Goal: Answer question/provide support

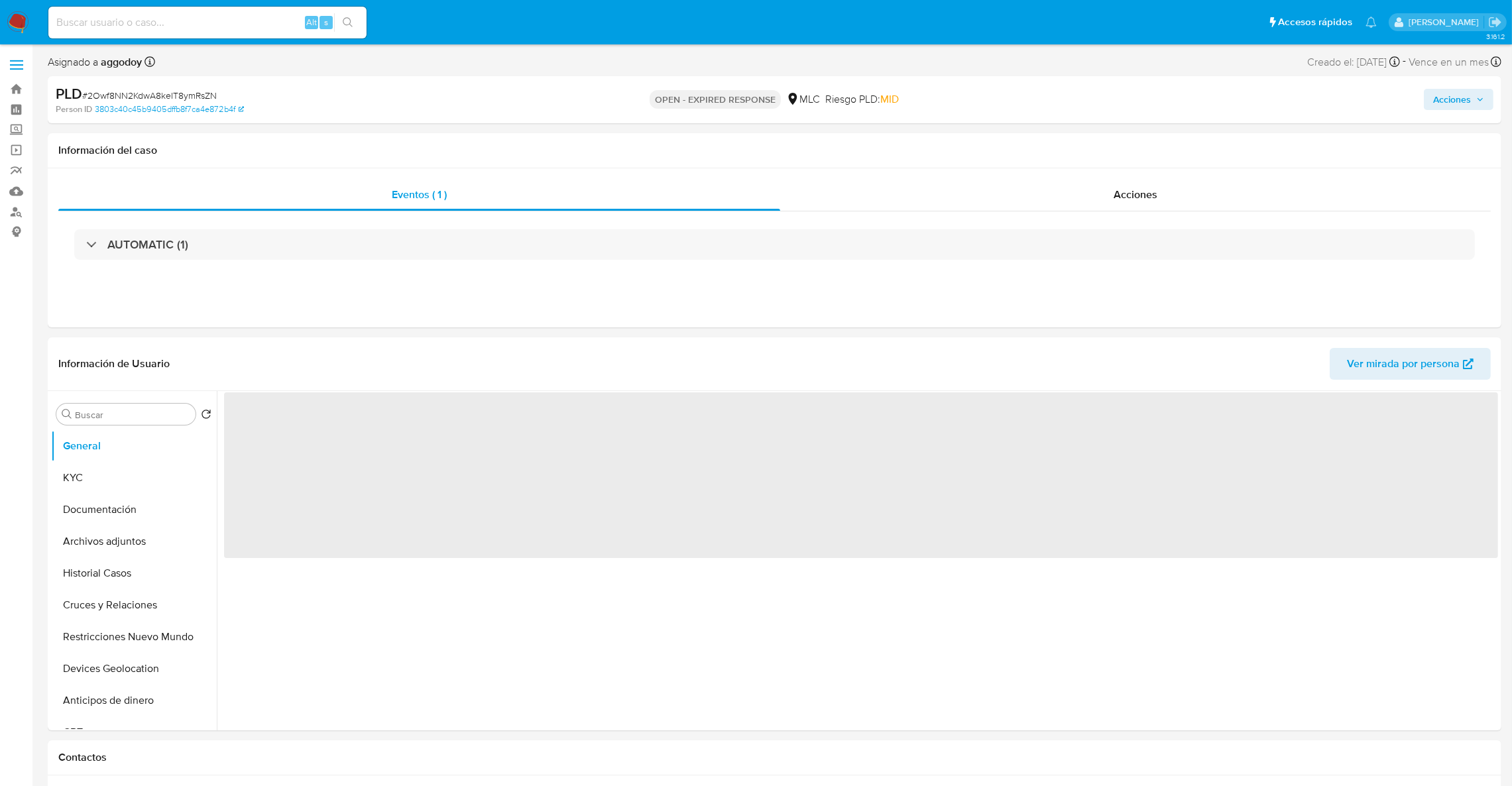
select select "10"
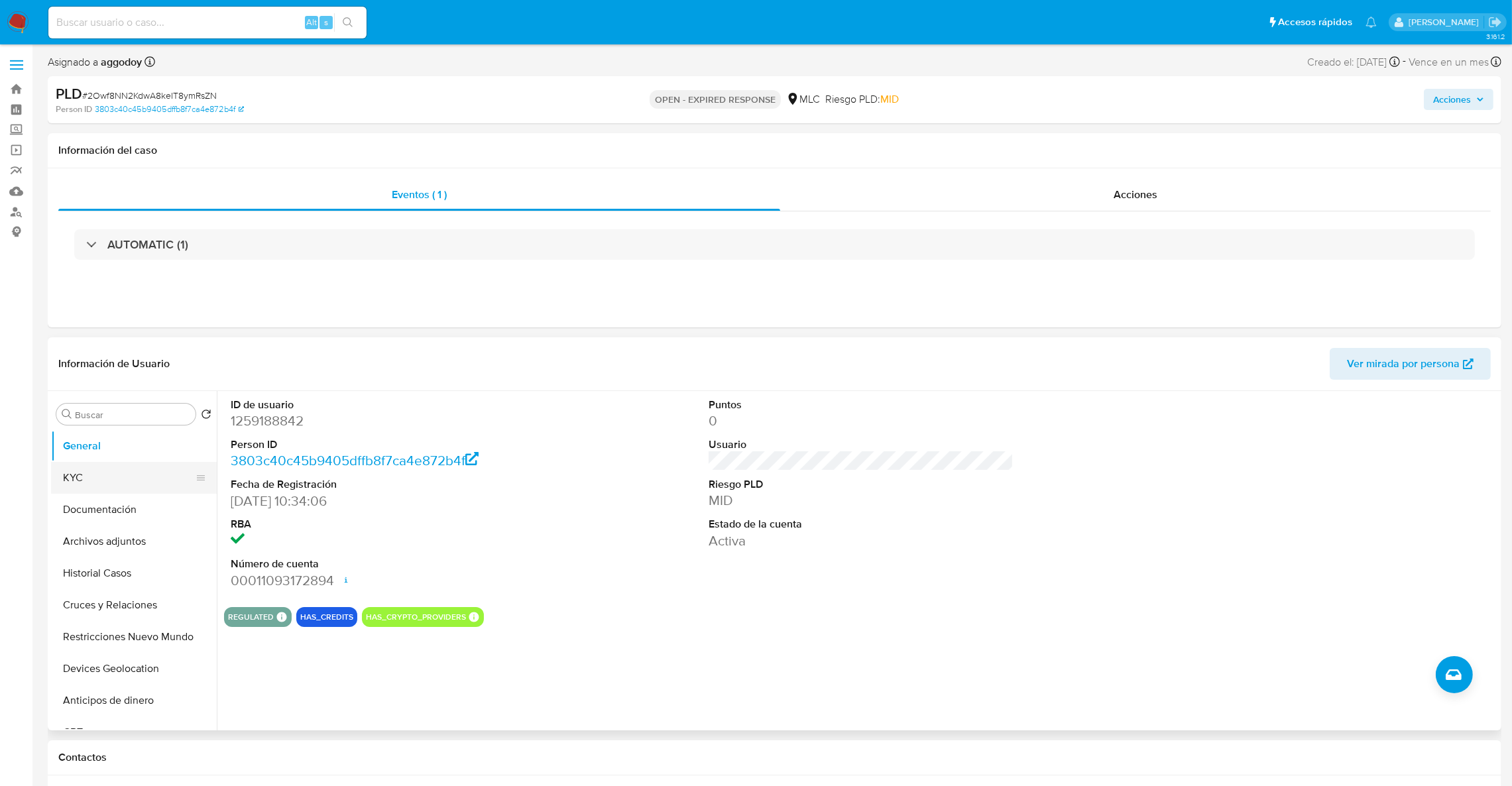
click at [82, 482] on button "KYC" at bounding box center [128, 478] width 155 height 32
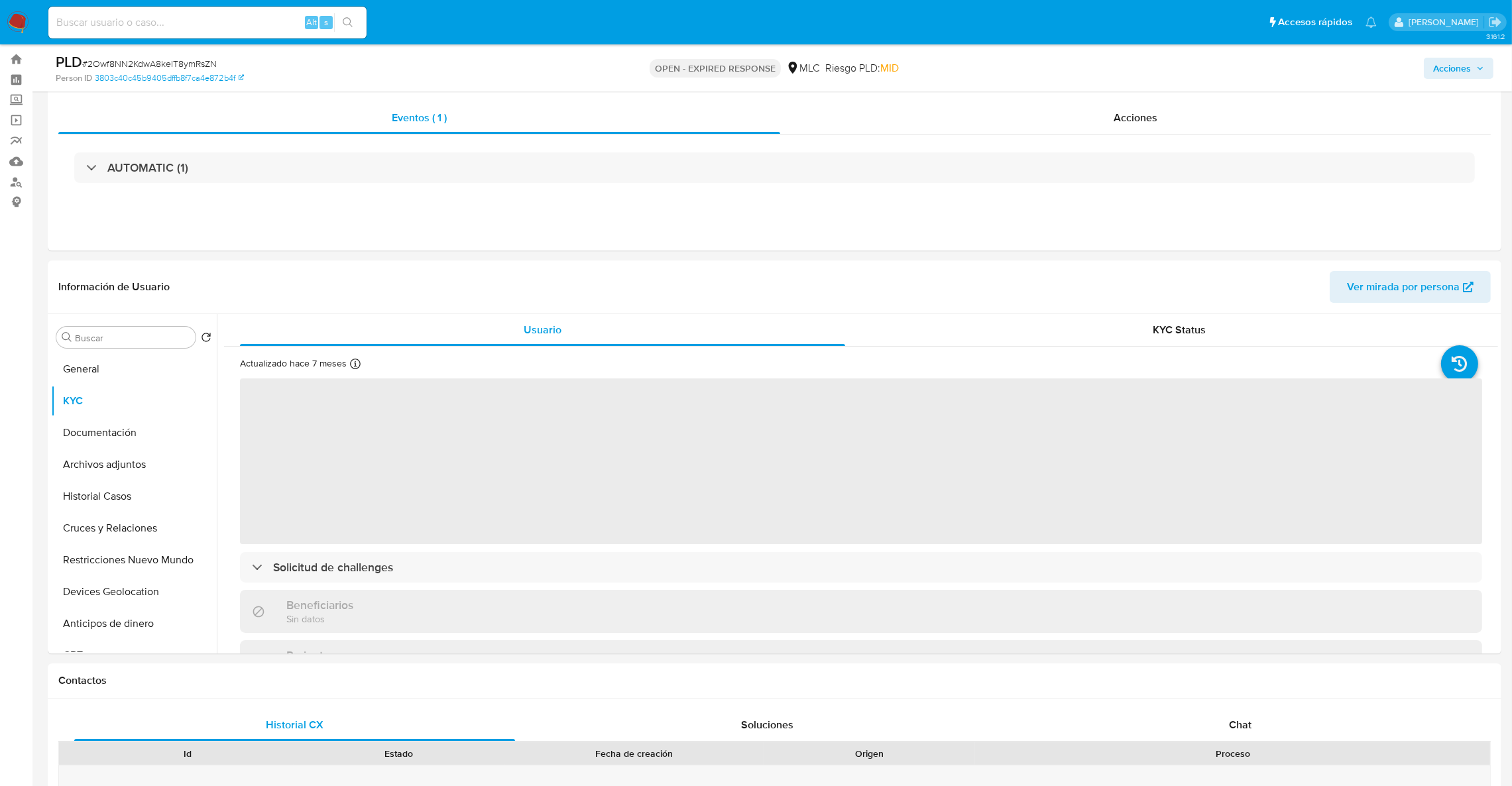
scroll to position [36, 0]
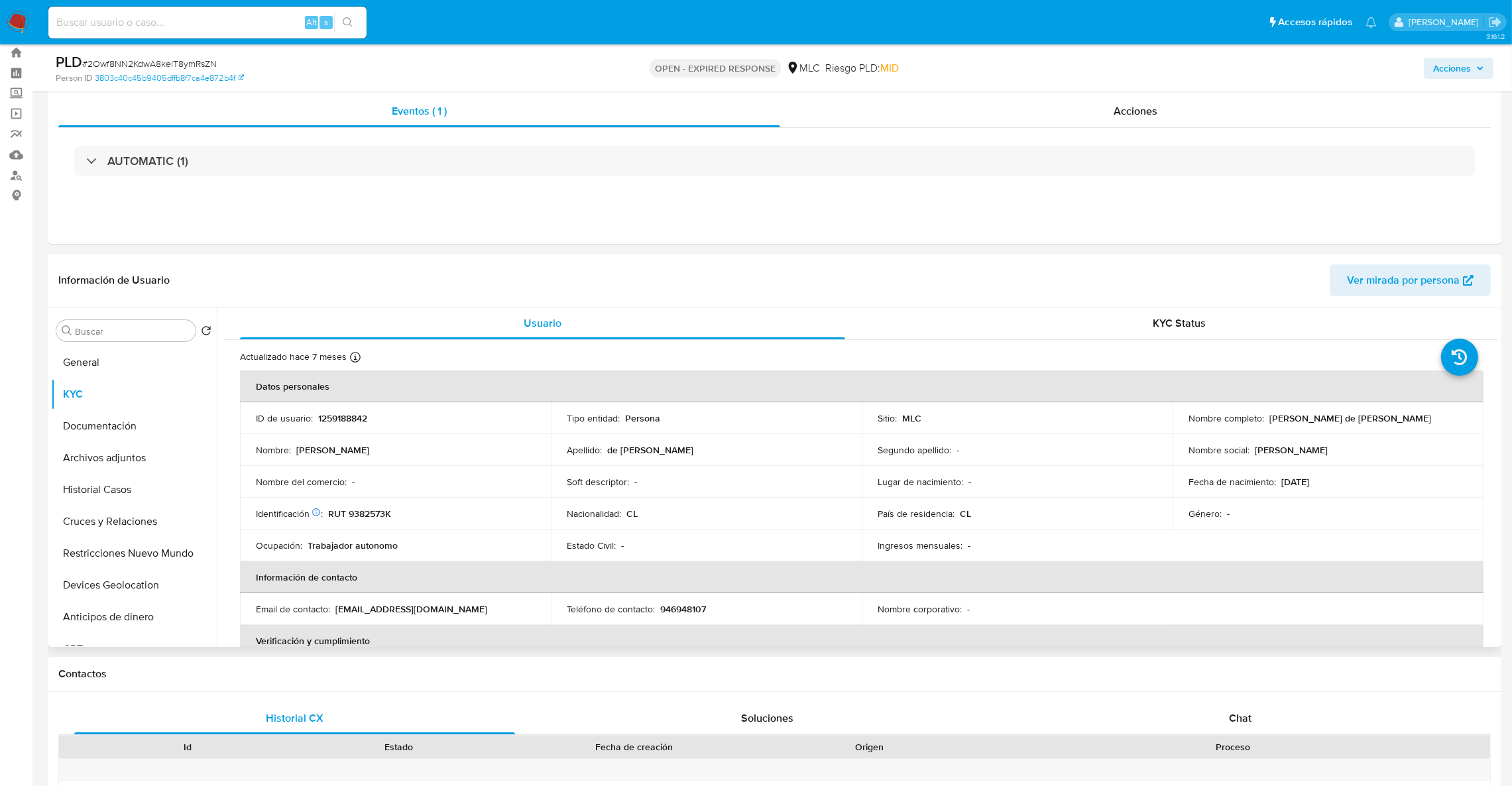
drag, startPoint x: 1499, startPoint y: 344, endPoint x: 1496, endPoint y: 360, distance: 16.3
click at [1496, 360] on div "Buscar Volver al orden por defecto General KYC Documentación Archivos adjuntos …" at bounding box center [774, 477] width 1453 height 339
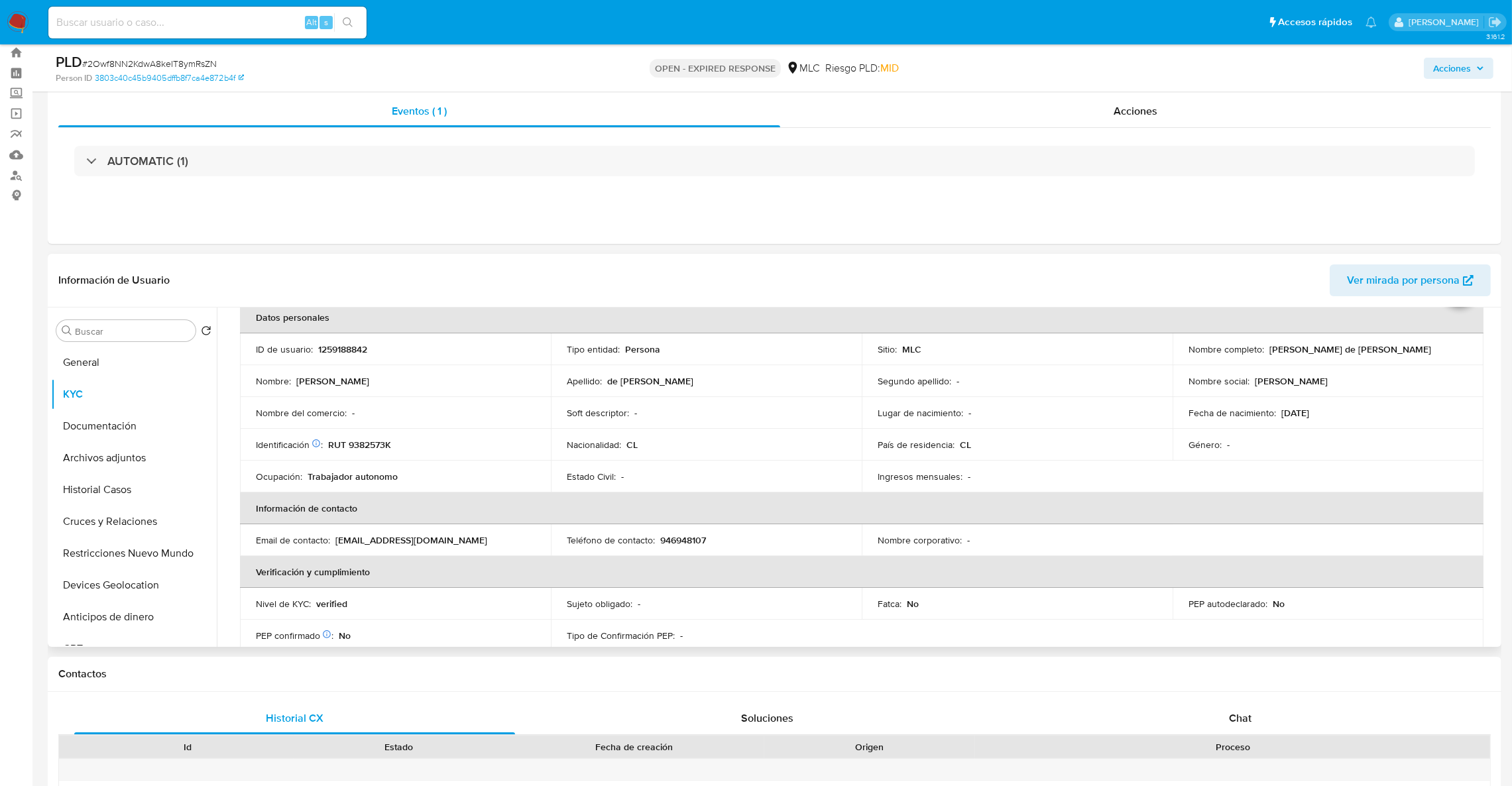
scroll to position [69, 0]
click at [1361, 128] on div "AUTOMATIC (1)" at bounding box center [774, 161] width 1432 height 66
click at [392, 448] on div "Identificación Nº de serie: 523261281 : RUT 9382573K" at bounding box center [395, 443] width 279 height 12
click at [373, 443] on p "RUT 9382573K" at bounding box center [360, 443] width 63 height 12
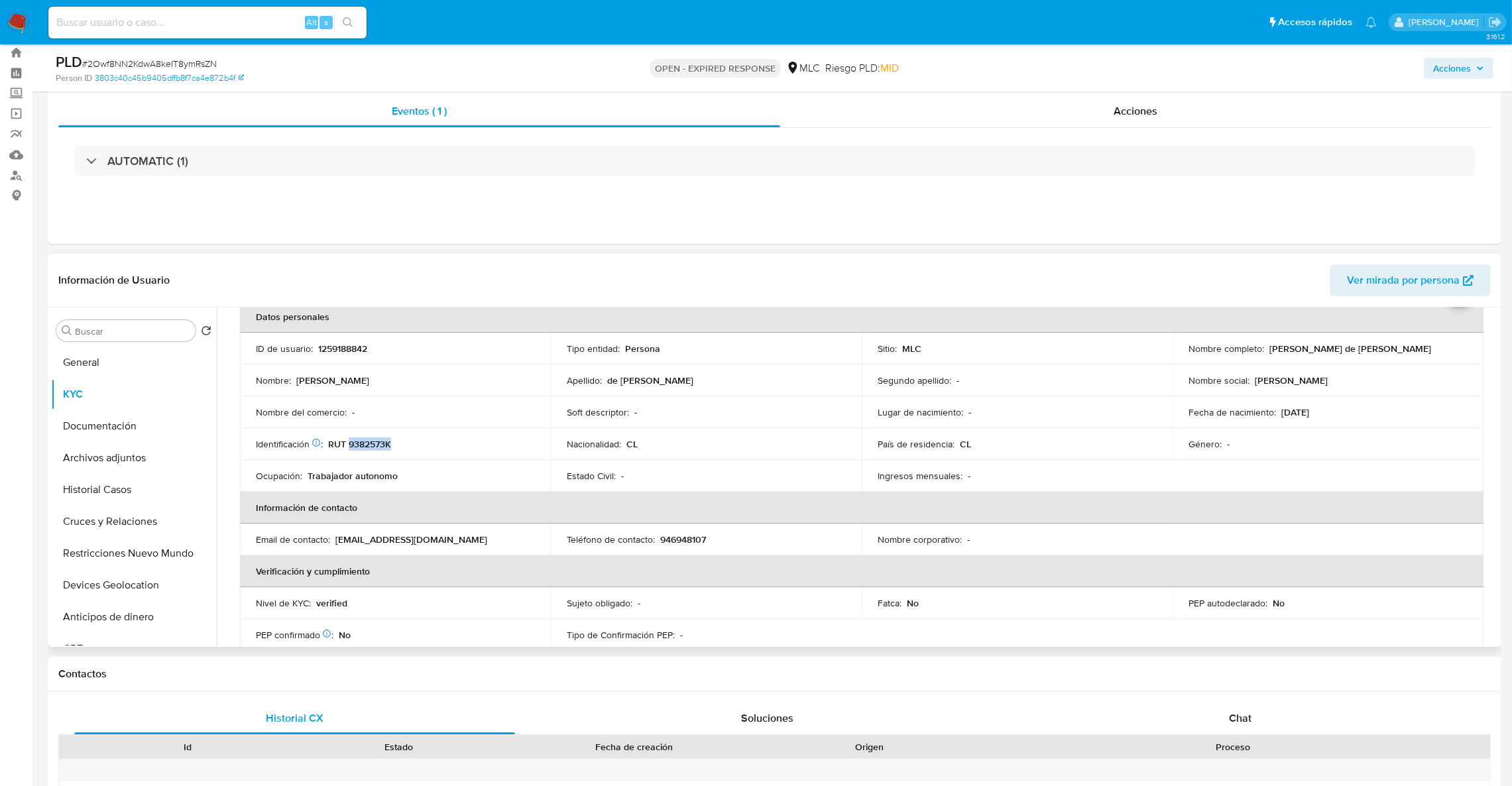
click at [373, 443] on p "RUT 9382573K" at bounding box center [360, 443] width 63 height 12
copy p "9382573K"
